Goal: Use online tool/utility: Utilize a website feature to perform a specific function

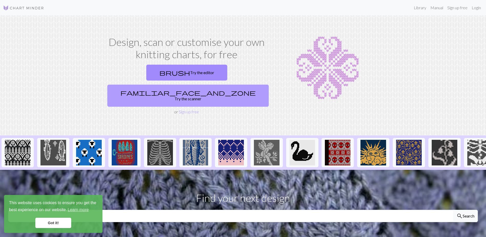
click at [217, 85] on link "familiar_face_and_zone Try the scanner" at bounding box center [187, 96] width 161 height 22
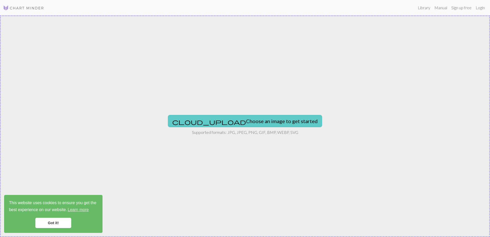
click at [210, 120] on span "cloud_upload" at bounding box center [209, 121] width 74 height 7
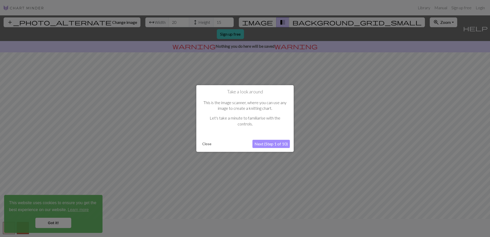
click at [270, 143] on button "Next (Step 1 of 10)" at bounding box center [270, 144] width 37 height 8
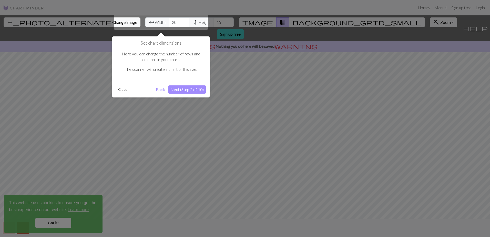
click at [179, 85] on button "Next (Step 2 of 10)" at bounding box center [186, 89] width 37 height 8
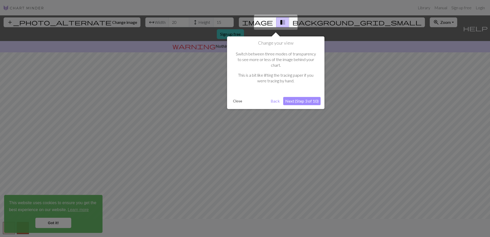
click at [298, 97] on button "Next (Step 3 of 10)" at bounding box center [301, 101] width 37 height 8
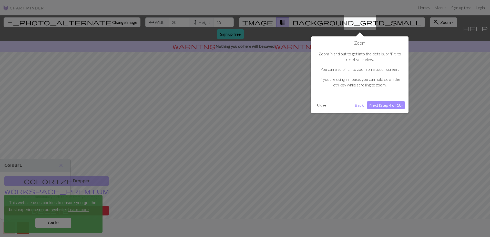
click at [383, 107] on button "Next (Step 4 of 10)" at bounding box center [385, 105] width 37 height 8
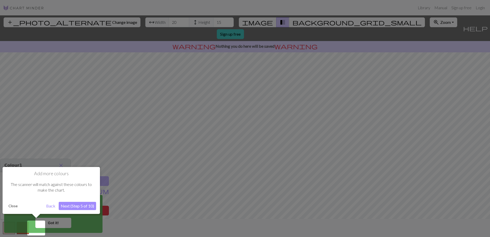
click at [72, 207] on button "Next (Step 5 of 10)" at bounding box center [77, 206] width 37 height 8
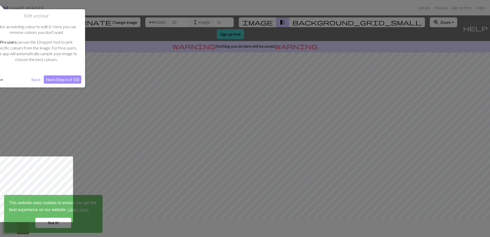
click at [55, 80] on button "Next (Step 6 of 10)" at bounding box center [62, 79] width 37 height 8
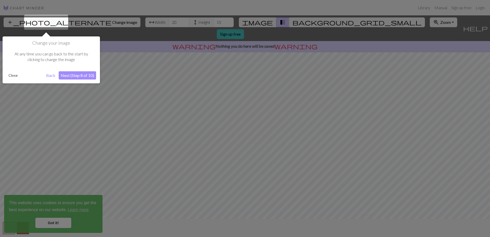
click at [91, 71] on div "Change your image At any time you can go back to the start by clicking to chang…" at bounding box center [51, 59] width 97 height 47
click at [88, 75] on button "Next (Step 8 of 10)" at bounding box center [77, 75] width 37 height 8
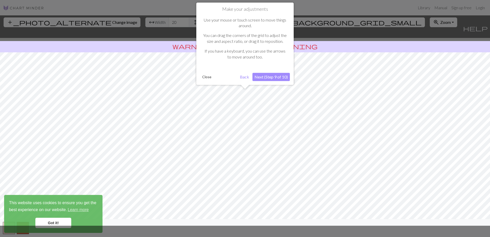
click at [208, 75] on button "Close" at bounding box center [206, 77] width 13 height 8
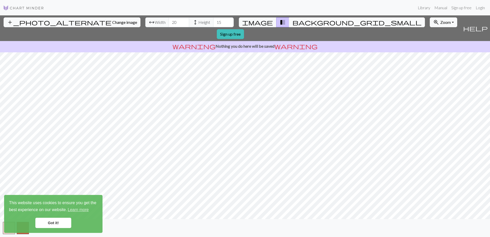
click at [292, 20] on span "background_grid_small" at bounding box center [356, 22] width 129 height 7
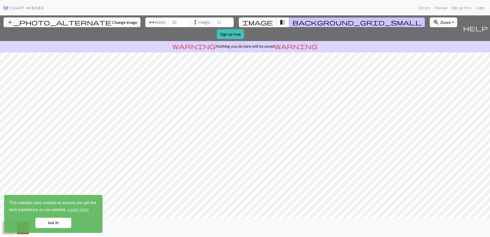
click at [279, 20] on span "transition_fade" at bounding box center [282, 22] width 6 height 7
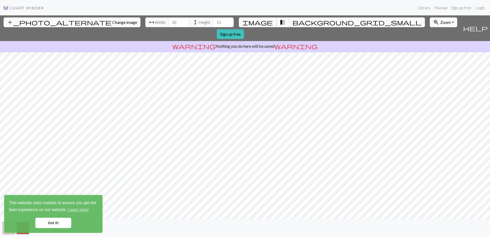
click at [261, 21] on span "image" at bounding box center [257, 22] width 31 height 7
click at [58, 223] on link "Got it!" at bounding box center [53, 222] width 36 height 10
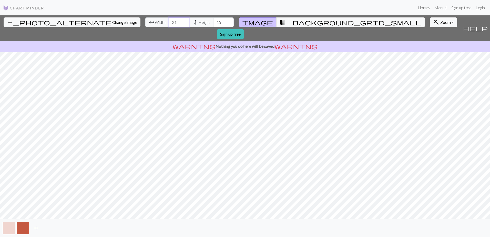
click at [169, 21] on input "21" at bounding box center [179, 22] width 20 height 10
click at [169, 21] on input "22" at bounding box center [179, 22] width 20 height 10
click at [169, 21] on input "23" at bounding box center [179, 22] width 20 height 10
click at [169, 21] on input "24" at bounding box center [179, 22] width 20 height 10
click at [169, 21] on input "25" at bounding box center [179, 22] width 20 height 10
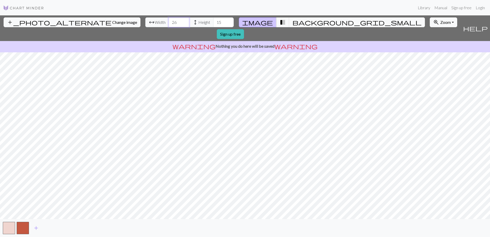
click at [169, 21] on input "26" at bounding box center [179, 22] width 20 height 10
click at [169, 21] on input "27" at bounding box center [179, 22] width 20 height 10
click at [169, 21] on input "28" at bounding box center [179, 22] width 20 height 10
click at [169, 21] on input "29" at bounding box center [179, 22] width 20 height 10
click at [169, 21] on input "30" at bounding box center [179, 22] width 20 height 10
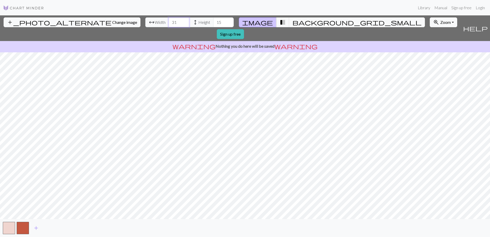
click at [169, 21] on input "31" at bounding box center [179, 22] width 20 height 10
click at [169, 21] on input "32" at bounding box center [179, 22] width 20 height 10
click at [169, 21] on input "33" at bounding box center [179, 22] width 20 height 10
click at [169, 21] on input "34" at bounding box center [179, 22] width 20 height 10
click at [169, 21] on input "35" at bounding box center [179, 22] width 20 height 10
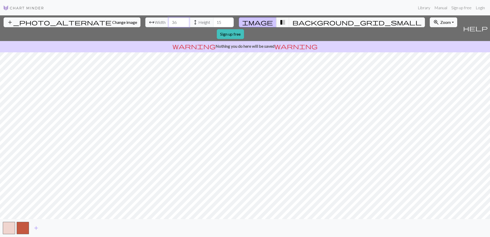
click at [169, 21] on input "36" at bounding box center [179, 22] width 20 height 10
click at [169, 21] on input "37" at bounding box center [179, 22] width 20 height 10
click at [169, 21] on input "38" at bounding box center [179, 22] width 20 height 10
drag, startPoint x: 155, startPoint y: 21, endPoint x: 155, endPoint y: 26, distance: 5.4
type input "39"
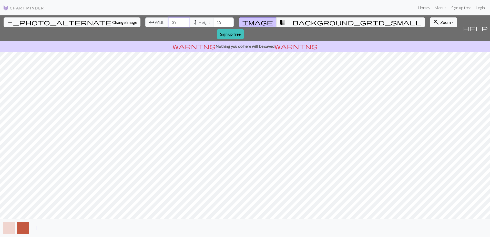
click at [169, 26] on input "39" at bounding box center [179, 22] width 20 height 10
click at [213, 24] on input "15" at bounding box center [223, 22] width 20 height 10
click at [213, 21] on input "16" at bounding box center [223, 22] width 20 height 10
click at [213, 21] on input "17" at bounding box center [223, 22] width 20 height 10
click at [213, 21] on input "18" at bounding box center [223, 22] width 20 height 10
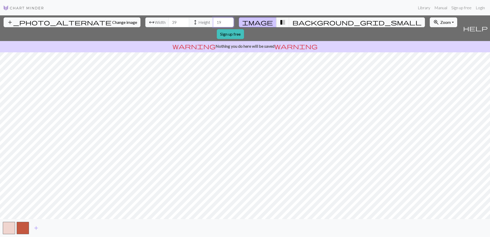
click at [213, 21] on input "19" at bounding box center [223, 22] width 20 height 10
click at [213, 21] on input "20" at bounding box center [223, 22] width 20 height 10
click at [213, 21] on input "21" at bounding box center [223, 22] width 20 height 10
click at [213, 21] on input "22" at bounding box center [223, 22] width 20 height 10
click at [213, 21] on input "23" at bounding box center [223, 22] width 20 height 10
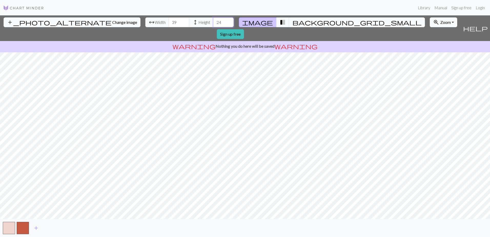
click at [213, 21] on input "24" at bounding box center [223, 22] width 20 height 10
click at [213, 21] on input "25" at bounding box center [223, 22] width 20 height 10
click at [213, 21] on input "26" at bounding box center [223, 22] width 20 height 10
click at [213, 21] on input "27" at bounding box center [223, 22] width 20 height 10
click at [213, 21] on input "28" at bounding box center [223, 22] width 20 height 10
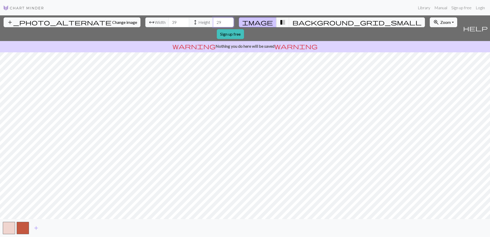
click at [213, 21] on input "29" at bounding box center [223, 22] width 20 height 10
click at [213, 21] on input "30" at bounding box center [223, 22] width 20 height 10
click at [213, 21] on input "31" at bounding box center [223, 22] width 20 height 10
click at [213, 21] on input "32" at bounding box center [223, 22] width 20 height 10
click at [213, 21] on input "33" at bounding box center [223, 22] width 20 height 10
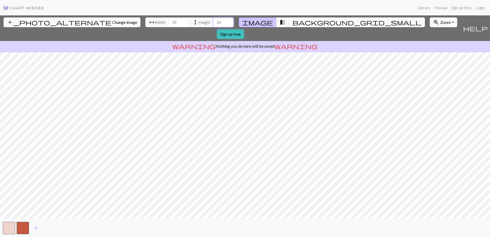
click at [213, 21] on input "34" at bounding box center [223, 22] width 20 height 10
click at [213, 21] on input "35" at bounding box center [223, 22] width 20 height 10
click at [213, 21] on input "36" at bounding box center [223, 22] width 20 height 10
click at [213, 21] on input "37" at bounding box center [223, 22] width 20 height 10
click at [213, 21] on input "38" at bounding box center [223, 22] width 20 height 10
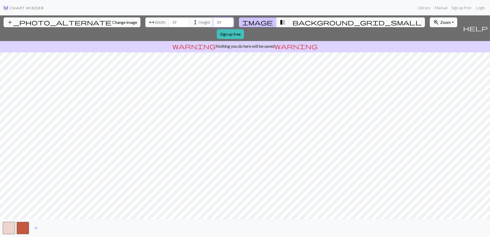
click at [213, 21] on input "39" at bounding box center [223, 22] width 20 height 10
click at [213, 21] on input "40" at bounding box center [223, 22] width 20 height 10
click at [213, 21] on input "41" at bounding box center [223, 22] width 20 height 10
click at [213, 21] on input "42" at bounding box center [223, 22] width 20 height 10
type input "43"
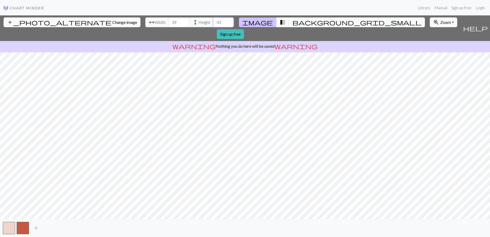
click at [213, 21] on input "43" at bounding box center [223, 22] width 20 height 10
click at [169, 22] on input "40" at bounding box center [179, 22] width 20 height 10
click at [169, 22] on input "41" at bounding box center [179, 22] width 20 height 10
click at [169, 22] on input "42" at bounding box center [179, 22] width 20 height 10
click at [169, 22] on input "43" at bounding box center [179, 22] width 20 height 10
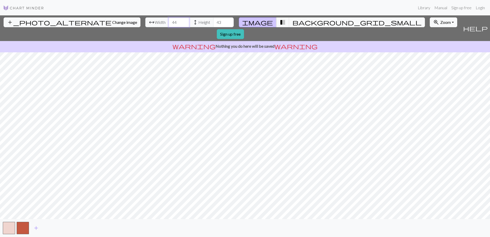
click at [169, 22] on input "44" at bounding box center [179, 22] width 20 height 10
click at [169, 22] on input "45" at bounding box center [179, 22] width 20 height 10
click at [169, 22] on input "46" at bounding box center [179, 22] width 20 height 10
click at [169, 22] on input "47" at bounding box center [179, 22] width 20 height 10
type input "48"
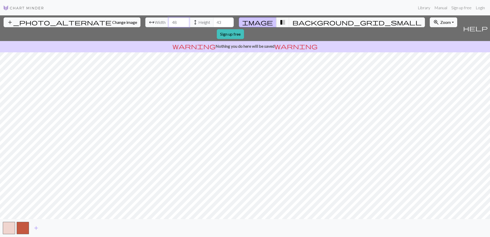
click at [169, 22] on input "48" at bounding box center [179, 22] width 20 height 10
